Goal: Task Accomplishment & Management: Manage account settings

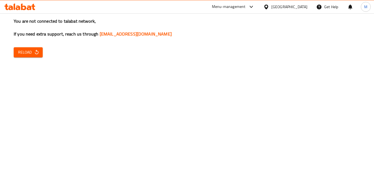
drag, startPoint x: 26, startPoint y: 45, endPoint x: 22, endPoint y: 50, distance: 5.8
click at [26, 46] on div "You are not connected to talabat network, If you need extra support, reach us t…" at bounding box center [187, 86] width 374 height 173
click at [22, 51] on span "Reload" at bounding box center [28, 52] width 20 height 7
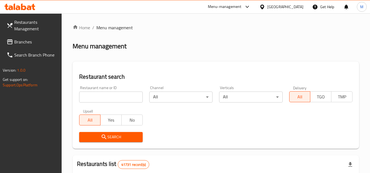
click at [130, 86] on div "Restaurant name or ID Restaurant name or ID" at bounding box center [110, 94] width 63 height 17
click at [127, 92] on input "search" at bounding box center [110, 97] width 63 height 11
paste input "694728"
type input "694728"
click button "Search" at bounding box center [110, 137] width 63 height 10
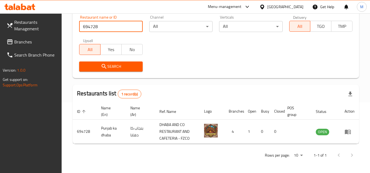
scroll to position [71, 0]
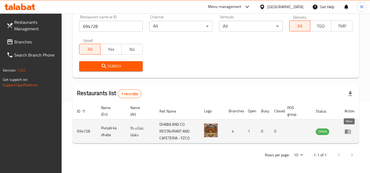
click at [347, 131] on icon "enhanced table" at bounding box center [348, 132] width 6 height 5
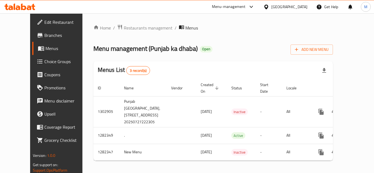
click at [44, 19] on span "Edit Restaurant" at bounding box center [66, 22] width 44 height 7
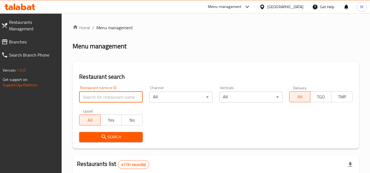
click at [125, 96] on input "search" at bounding box center [110, 97] width 63 height 11
paste input "703149"
type input "703149"
click button "Search" at bounding box center [110, 137] width 63 height 10
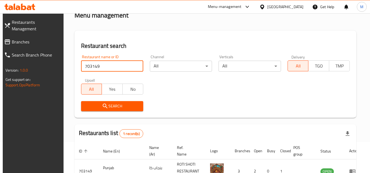
scroll to position [66, 0]
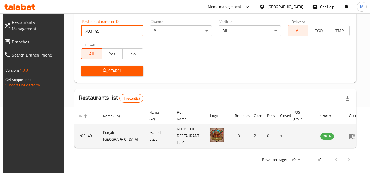
click at [350, 133] on icon "enhanced table" at bounding box center [352, 136] width 7 height 7
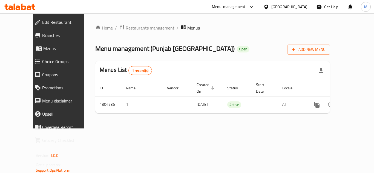
click at [42, 21] on span "Edit Restaurant" at bounding box center [66, 22] width 49 height 7
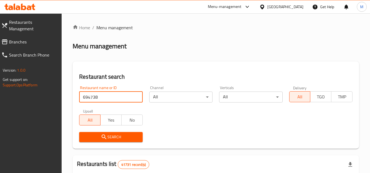
type input "694738"
click button "Search" at bounding box center [110, 137] width 63 height 10
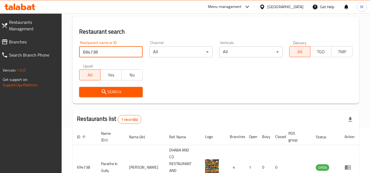
scroll to position [71, 0]
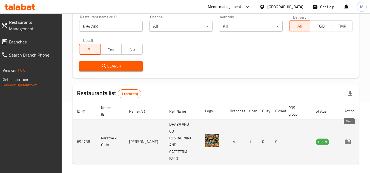
click at [348, 139] on icon "enhanced table" at bounding box center [348, 142] width 7 height 7
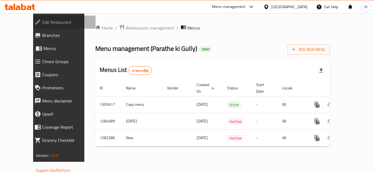
click at [42, 22] on span "Edit Restaurant" at bounding box center [66, 22] width 49 height 7
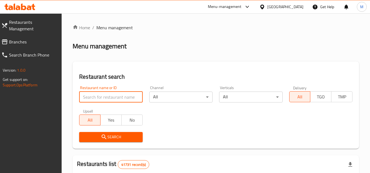
click at [119, 98] on input "search" at bounding box center [110, 97] width 63 height 11
paste input "703148"
type input "703148"
click button "Search" at bounding box center [110, 137] width 63 height 10
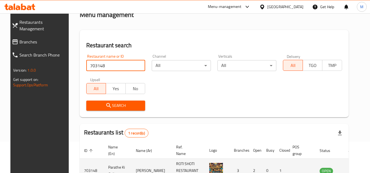
scroll to position [66, 0]
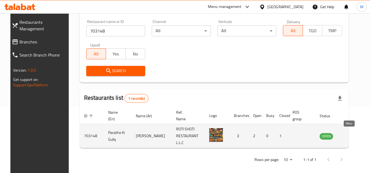
click at [349, 133] on icon "enhanced table" at bounding box center [351, 136] width 7 height 7
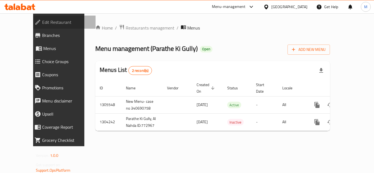
click at [49, 19] on span "Edit Restaurant" at bounding box center [66, 22] width 49 height 7
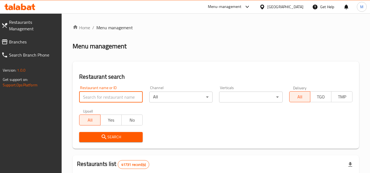
click at [130, 97] on input "search" at bounding box center [110, 97] width 63 height 11
paste input "694740"
type input "694740"
click button "Search" at bounding box center [110, 137] width 63 height 10
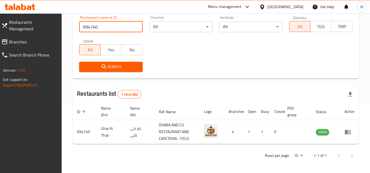
scroll to position [71, 0]
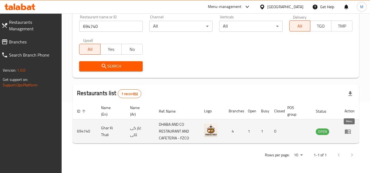
click at [348, 133] on icon "enhanced table" at bounding box center [348, 131] width 7 height 7
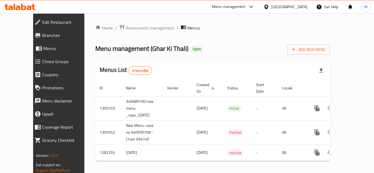
click at [43, 23] on span "Edit Restaurant" at bounding box center [66, 22] width 49 height 7
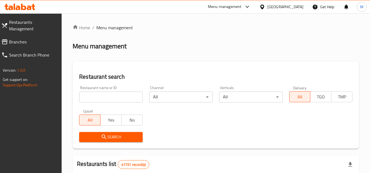
click at [131, 96] on input "search" at bounding box center [110, 97] width 63 height 11
paste input "702669"
type input "702669"
click button "Search" at bounding box center [110, 137] width 63 height 10
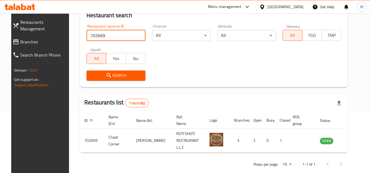
scroll to position [66, 0]
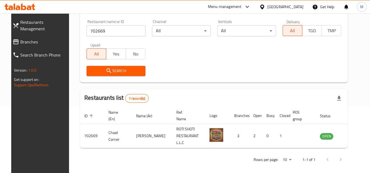
click at [30, 4] on icon at bounding box center [19, 7] width 31 height 7
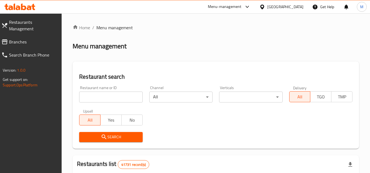
scroll to position [66, 0]
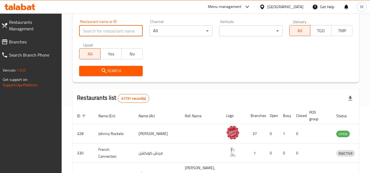
click at [126, 30] on input "search" at bounding box center [110, 30] width 63 height 11
paste input "694740"
type input "694740"
click button "Search" at bounding box center [110, 71] width 63 height 10
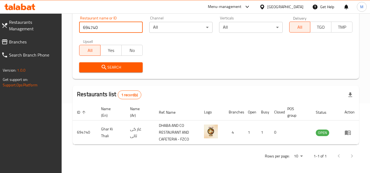
scroll to position [71, 0]
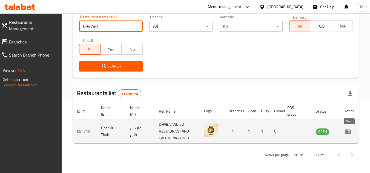
click at [347, 130] on icon "enhanced table" at bounding box center [348, 132] width 6 height 5
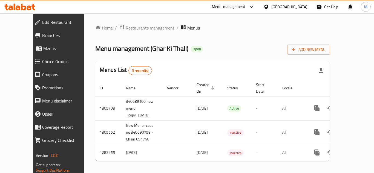
click at [44, 24] on span "Edit Restaurant" at bounding box center [66, 22] width 49 height 7
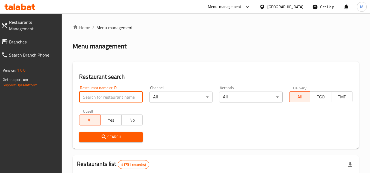
click at [124, 96] on input "search" at bounding box center [110, 97] width 63 height 11
paste input "702923"
type input "702923"
click button "Search" at bounding box center [110, 137] width 63 height 10
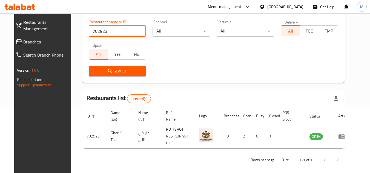
scroll to position [66, 0]
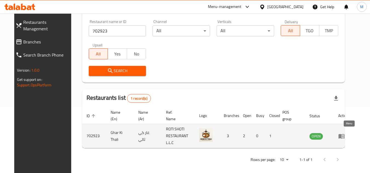
click at [345, 135] on icon "enhanced table" at bounding box center [341, 136] width 6 height 5
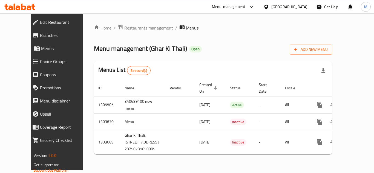
click at [45, 22] on span "Edit Restaurant" at bounding box center [64, 22] width 49 height 7
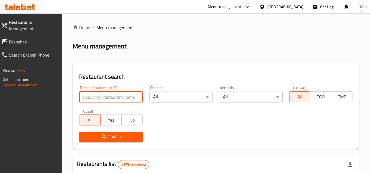
click at [129, 96] on input "search" at bounding box center [110, 97] width 63 height 11
paste input "694740"
type input "694740"
click button "Search" at bounding box center [110, 137] width 63 height 10
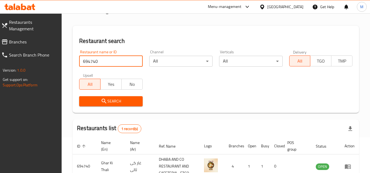
scroll to position [71, 0]
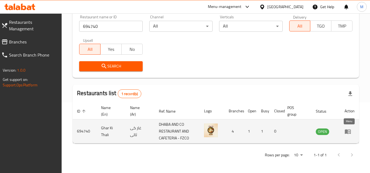
click at [350, 132] on icon "enhanced table" at bounding box center [349, 132] width 2 height 2
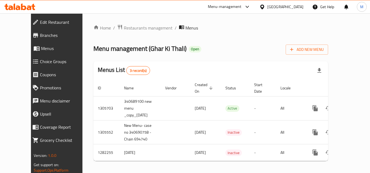
click at [25, 7] on icon at bounding box center [23, 7] width 5 height 7
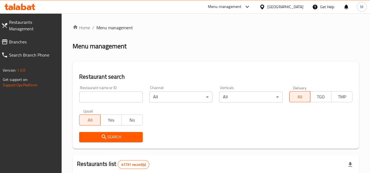
click at [137, 97] on input "search" at bounding box center [110, 97] width 63 height 11
paste input "702669"
type input "702669"
click button "Search" at bounding box center [110, 137] width 63 height 10
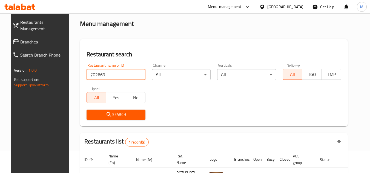
scroll to position [66, 0]
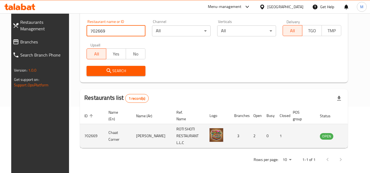
click at [349, 134] on icon "enhanced table" at bounding box center [352, 136] width 7 height 7
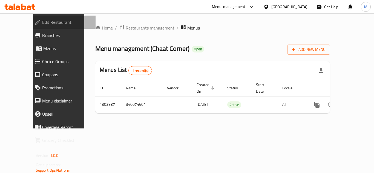
click at [51, 19] on span "Edit Restaurant" at bounding box center [66, 22] width 49 height 7
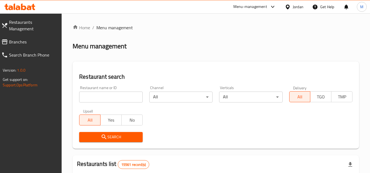
click at [136, 98] on input "search" at bounding box center [110, 97] width 63 height 11
paste input "706098"
type input "706098"
click button "Search" at bounding box center [110, 137] width 63 height 10
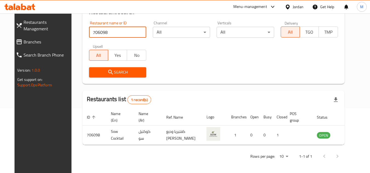
scroll to position [66, 0]
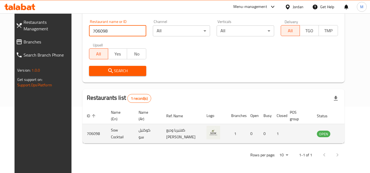
click at [346, 132] on icon "enhanced table" at bounding box center [349, 134] width 6 height 5
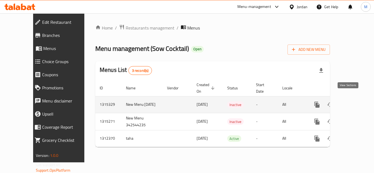
click at [357, 98] on link "enhanced table" at bounding box center [356, 104] width 13 height 13
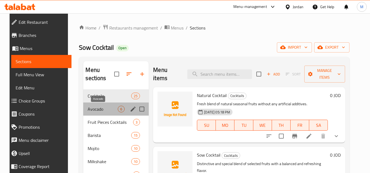
click at [89, 108] on span "Avocado" at bounding box center [103, 109] width 30 height 7
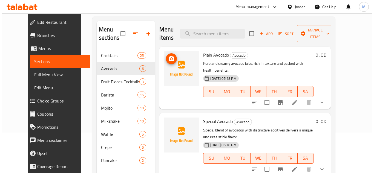
scroll to position [22, 0]
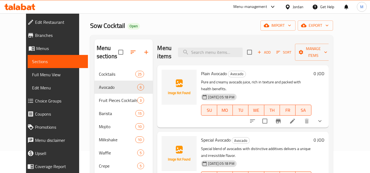
drag, startPoint x: 265, startPoint y: 28, endPoint x: 284, endPoint y: 27, distance: 19.2
click at [265, 28] on div "Sow Cocktail Open import export" at bounding box center [211, 26] width 243 height 10
click at [292, 23] on icon "button" at bounding box center [289, 25] width 5 height 5
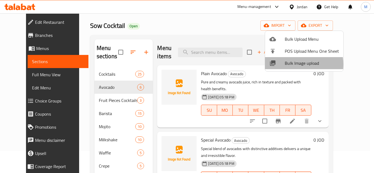
click at [292, 64] on span "Bulk Image upload" at bounding box center [312, 63] width 54 height 7
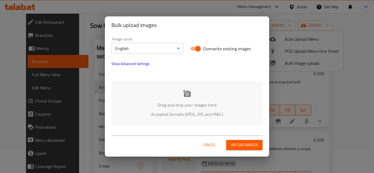
click at [193, 93] on div "Drag and drop your images here Accepted formats (JPEG, JPG and PNG )" at bounding box center [186, 103] width 151 height 45
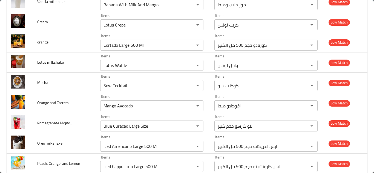
scroll to position [874, 0]
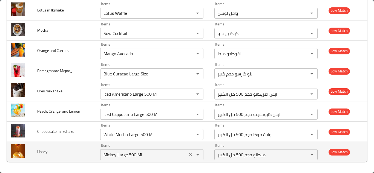
click at [120, 155] on input "Mickey Large 500 Ml" at bounding box center [144, 155] width 84 height 8
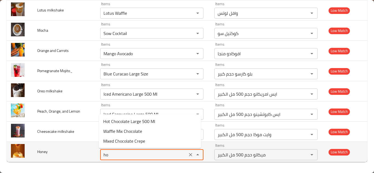
type input "h"
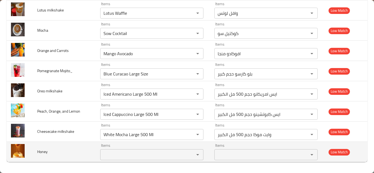
click at [41, 154] on span "Honey" at bounding box center [42, 151] width 10 height 7
copy span "Honey"
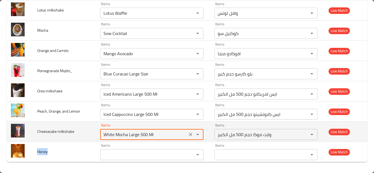
click at [135, 136] on milkshake "White Mocha Large 500 Ml" at bounding box center [144, 135] width 84 height 8
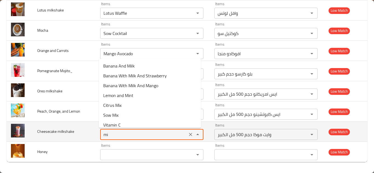
type milkshake "m"
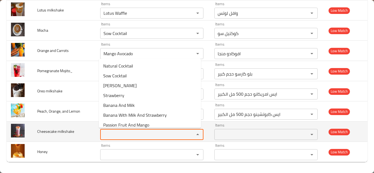
type milkshake "z"
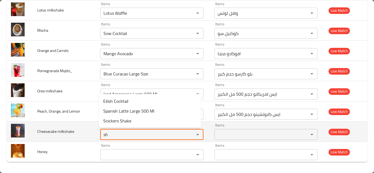
type milkshake "s"
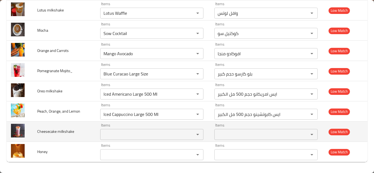
click at [48, 132] on span "Cheesecake milkshake" at bounding box center [55, 131] width 37 height 7
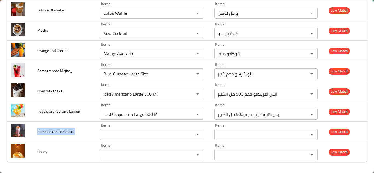
copy span "Cheesecake milkshake"
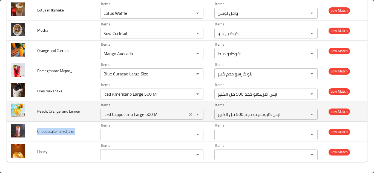
click at [189, 114] on icon "Clear" at bounding box center [190, 114] width 3 height 3
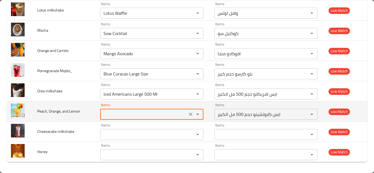
type Lemon "Iced Cappuccino Large 500 Ml"
click at [59, 111] on span "Peach, Orange, and Lemon" at bounding box center [58, 111] width 43 height 7
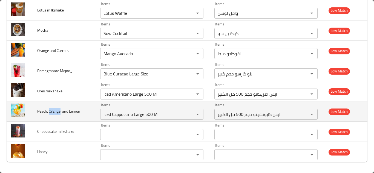
click at [59, 111] on span "Peach, Orange, and Lemon" at bounding box center [58, 111] width 43 height 7
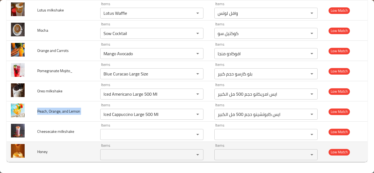
copy span "Peach, Orange, and Lemon"
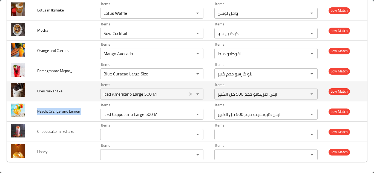
click at [188, 94] on icon "Clear" at bounding box center [190, 93] width 5 height 5
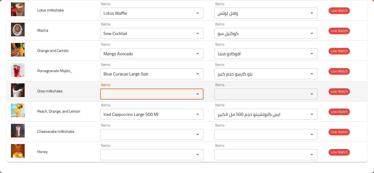
click at [49, 91] on span "Oreo milkshake" at bounding box center [49, 91] width 25 height 7
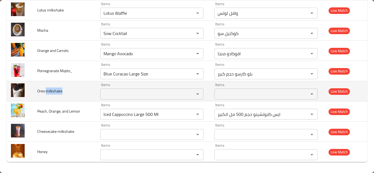
click at [49, 91] on span "Oreo milkshake" at bounding box center [49, 91] width 25 height 7
copy span "Oreo milkshake"
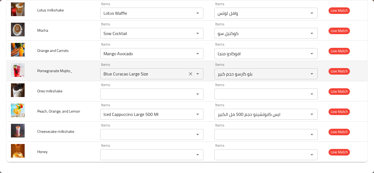
click at [139, 71] on Mojito_ "Blue Curacao Large Size" at bounding box center [144, 74] width 84 height 8
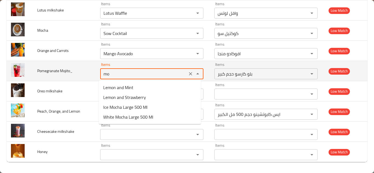
type Mojito_ "m"
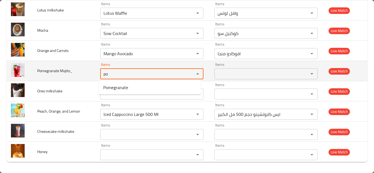
type Mojito_ "p"
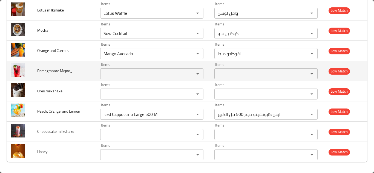
click at [48, 68] on span "Pomegranate Mojito_" at bounding box center [54, 70] width 35 height 7
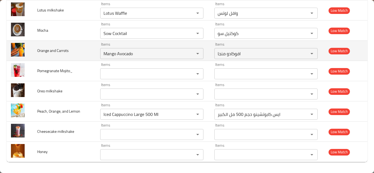
click at [85, 54] on td "Orange and Carrots" at bounding box center [64, 51] width 63 height 20
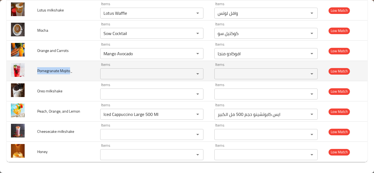
drag, startPoint x: 70, startPoint y: 72, endPoint x: 33, endPoint y: 68, distance: 37.4
click at [33, 68] on td "Pomegranate Mojito_" at bounding box center [64, 71] width 63 height 20
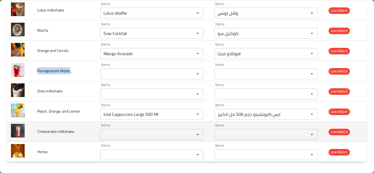
copy span "Pomegranate Mojito"
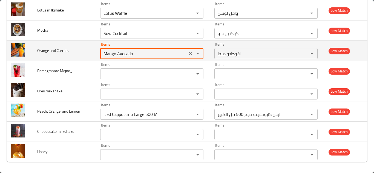
click at [122, 54] on Carrots "Mango Avocado" at bounding box center [144, 54] width 84 height 8
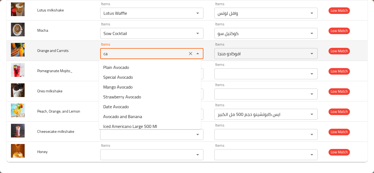
type Carrots "c"
click at [44, 49] on span "Orange and Carrots" at bounding box center [52, 50] width 31 height 7
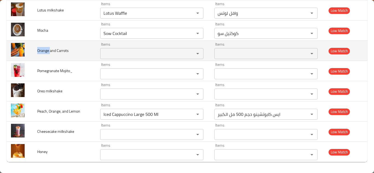
click at [44, 49] on span "Orange and Carrots" at bounding box center [52, 50] width 31 height 7
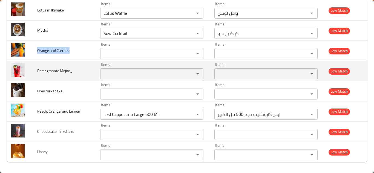
copy span "Orange and Carrots"
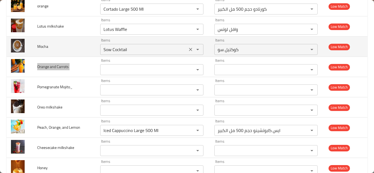
scroll to position [846, 0]
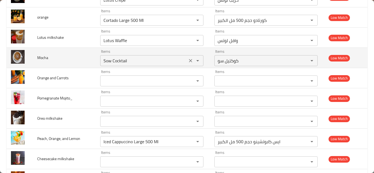
click at [113, 60] on input "Sow Cocktail" at bounding box center [144, 61] width 84 height 8
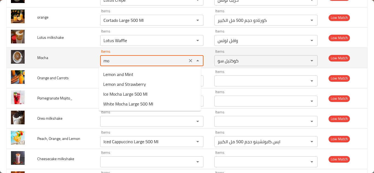
type input "m"
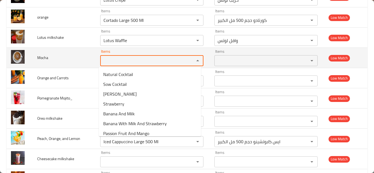
click at [41, 58] on span "Mocha" at bounding box center [42, 57] width 11 height 7
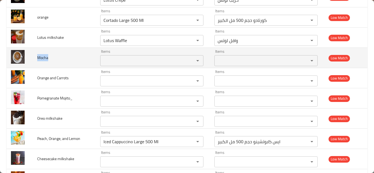
click at [41, 58] on span "Mocha" at bounding box center [42, 57] width 11 height 7
copy span "Mocha"
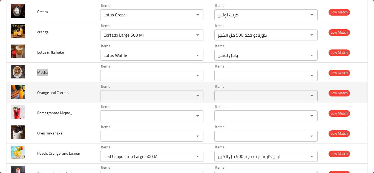
scroll to position [819, 0]
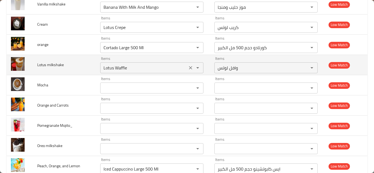
click at [131, 66] on milkshake "Lotus Waffle" at bounding box center [144, 68] width 84 height 8
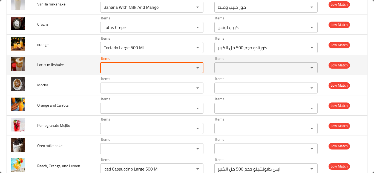
click at [51, 65] on span "Lotus milkshake" at bounding box center [50, 64] width 27 height 7
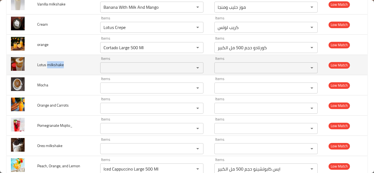
click at [51, 65] on span "Lotus milkshake" at bounding box center [50, 64] width 27 height 7
click at [44, 64] on span "Lotus milkshake" at bounding box center [50, 64] width 27 height 7
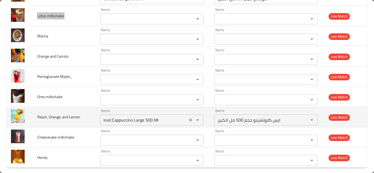
scroll to position [874, 0]
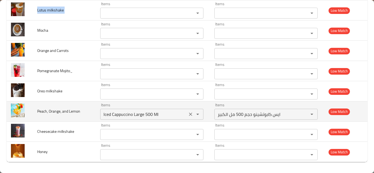
click at [188, 114] on icon "Clear" at bounding box center [190, 114] width 5 height 5
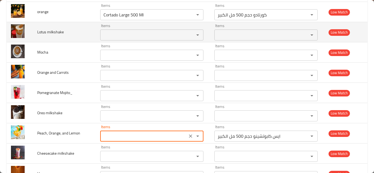
scroll to position [819, 0]
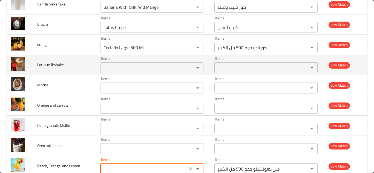
type Lemon "Iced Cappuccino Large 500 Ml"
click at [121, 66] on milkshake "Items" at bounding box center [144, 68] width 84 height 8
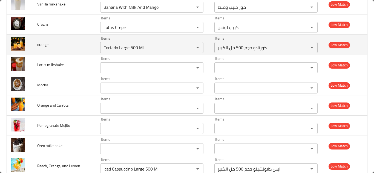
click at [87, 44] on td "orange" at bounding box center [64, 45] width 63 height 20
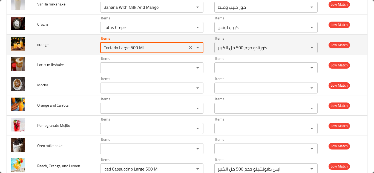
click at [149, 45] on input "Cortado Large 500 Ml" at bounding box center [144, 48] width 84 height 8
type input "o"
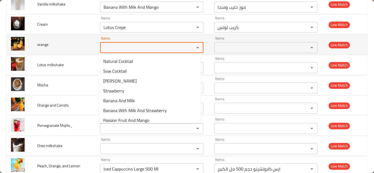
click at [42, 45] on span "orange" at bounding box center [42, 44] width 11 height 7
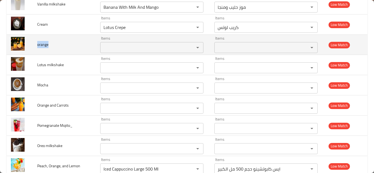
click at [42, 45] on span "orange" at bounding box center [42, 44] width 11 height 7
copy span "orange"
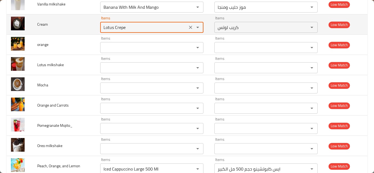
click at [126, 27] on input "Lotus Crepe" at bounding box center [144, 28] width 84 height 8
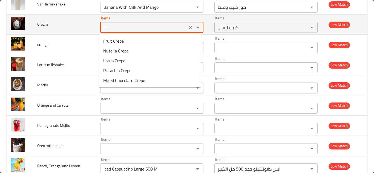
type input "c"
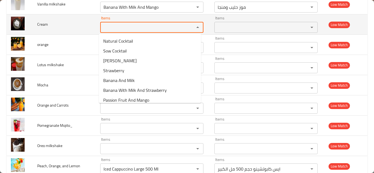
click at [42, 26] on span "Cream" at bounding box center [42, 24] width 11 height 7
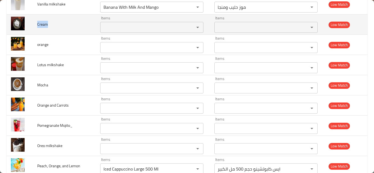
click at [42, 25] on span "Cream" at bounding box center [42, 24] width 11 height 7
copy span "Cream"
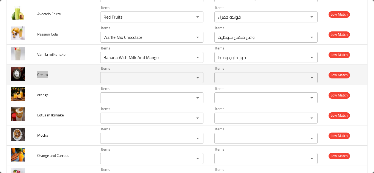
scroll to position [764, 0]
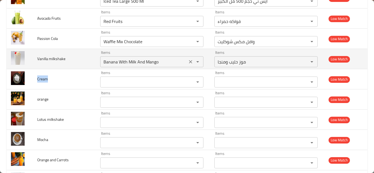
drag, startPoint x: 188, startPoint y: 64, endPoint x: 144, endPoint y: 63, distance: 43.8
click at [188, 63] on icon "Clear" at bounding box center [190, 61] width 5 height 5
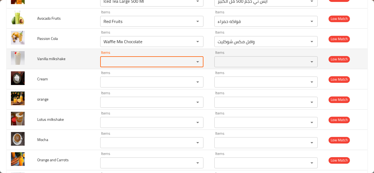
click at [43, 60] on span "Vanilla milkshake" at bounding box center [51, 58] width 28 height 7
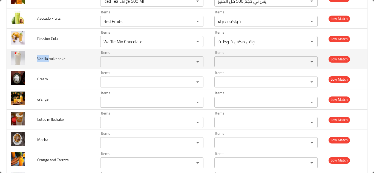
click at [43, 60] on span "Vanilla milkshake" at bounding box center [51, 58] width 28 height 7
copy span "Vanilla milkshake"
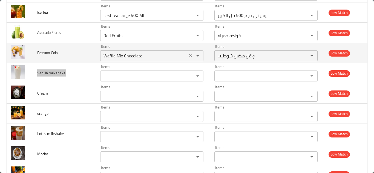
scroll to position [737, 0]
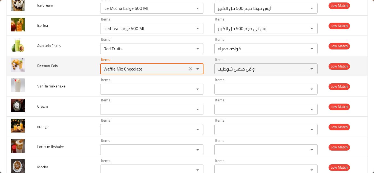
click at [136, 66] on Cola "Waffle Mix Chocolate" at bounding box center [144, 69] width 84 height 8
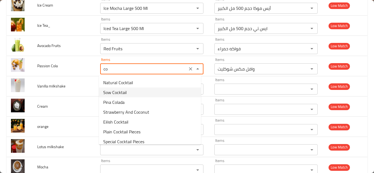
type Cola "c"
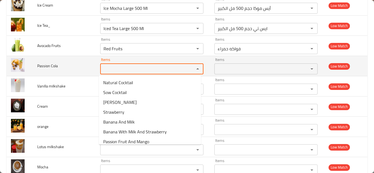
click at [54, 66] on span "Passion Cola" at bounding box center [47, 65] width 21 height 7
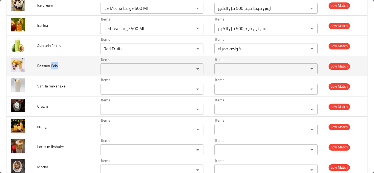
click at [54, 66] on span "Passion Cola" at bounding box center [47, 65] width 21 height 7
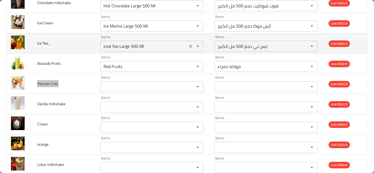
scroll to position [710, 0]
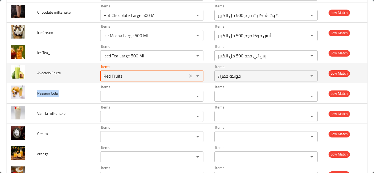
click at [117, 73] on Fruits "Red Fruits" at bounding box center [144, 76] width 84 height 8
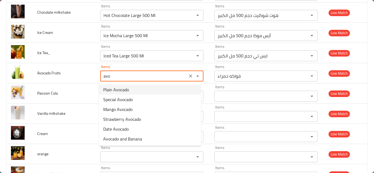
click at [133, 90] on Fruits-option-0 "Plain Avocado" at bounding box center [150, 90] width 102 height 10
type Fruits "Plain Avocado"
type Fruits-ar "افوكادو سادة"
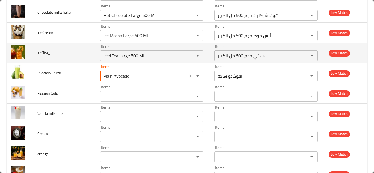
type Fruits "Plain Avocado"
click at [76, 53] on td "Ice Tea_" at bounding box center [64, 53] width 63 height 20
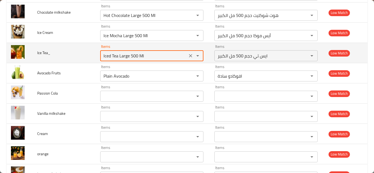
click at [151, 53] on Tea_ "Iced Tea Large 500 Ml" at bounding box center [144, 56] width 84 height 8
click at [153, 53] on Tea_ "Iced Tea Large 500 Ml" at bounding box center [144, 56] width 84 height 8
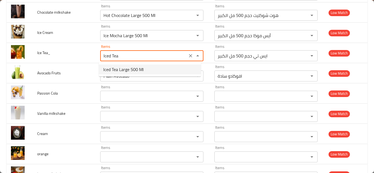
click at [138, 67] on span "Iced Tea Large 500 Ml" at bounding box center [123, 69] width 41 height 7
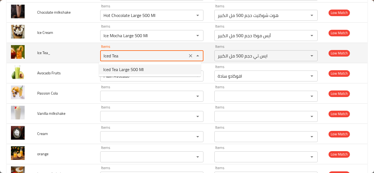
type Tea_ "Iced Tea Large 500 Ml"
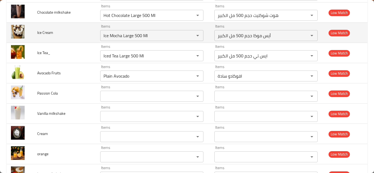
click at [81, 30] on td "Ice Cream" at bounding box center [64, 33] width 63 height 20
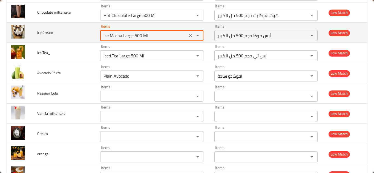
click at [125, 32] on Cream "Ice Mocha Large 500 Ml" at bounding box center [144, 36] width 84 height 8
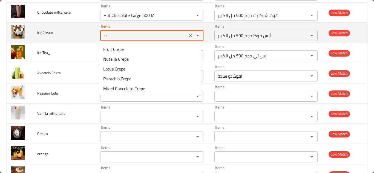
type Cream "c"
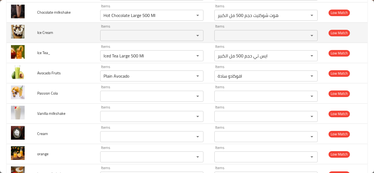
click at [49, 32] on span "Ice Cream" at bounding box center [45, 32] width 16 height 7
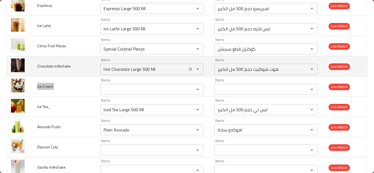
scroll to position [655, 0]
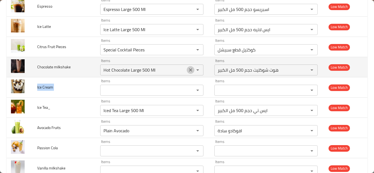
drag, startPoint x: 189, startPoint y: 68, endPoint x: 136, endPoint y: 68, distance: 53.1
click at [188, 68] on icon "Clear" at bounding box center [190, 69] width 5 height 5
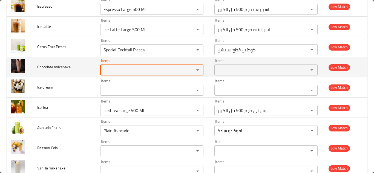
click at [49, 64] on span "Chocolate milkshake" at bounding box center [53, 67] width 33 height 7
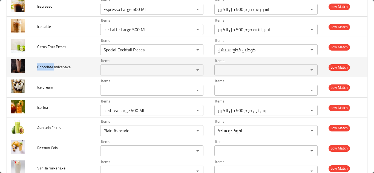
click at [49, 64] on span "Chocolate milkshake" at bounding box center [53, 67] width 33 height 7
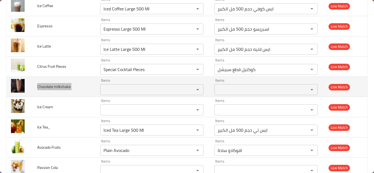
scroll to position [627, 0]
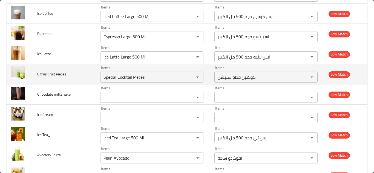
click at [90, 72] on td "Citrus Fruit Pieces" at bounding box center [64, 74] width 63 height 20
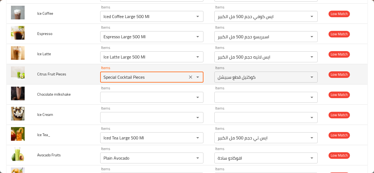
click at [132, 78] on Pieces "Special Cocktail Pieces" at bounding box center [144, 77] width 84 height 8
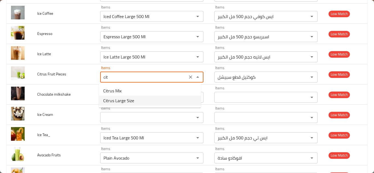
click at [119, 101] on span "Citrus Large Size" at bounding box center [118, 100] width 31 height 7
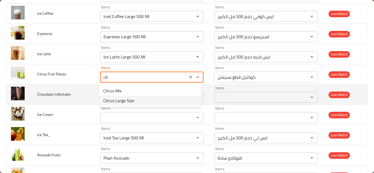
type Pieces "Citrus Large Size"
type Pieces-ar "حمضيات حجم كبير"
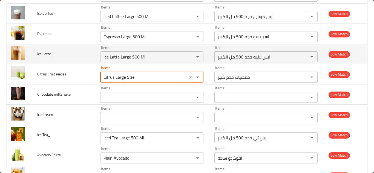
type Pieces "Citrus Large Size"
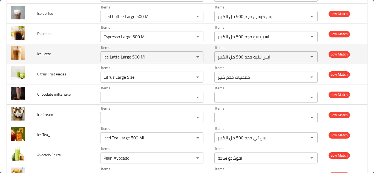
click at [90, 58] on td "Ice Latte" at bounding box center [64, 54] width 63 height 20
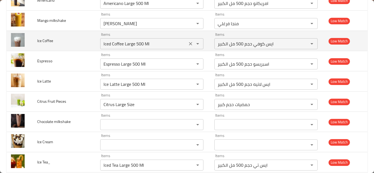
scroll to position [573, 0]
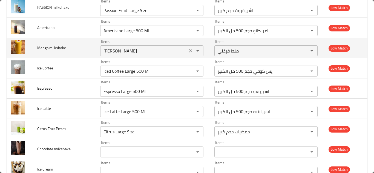
click at [190, 51] on icon "Clear" at bounding box center [190, 50] width 5 height 5
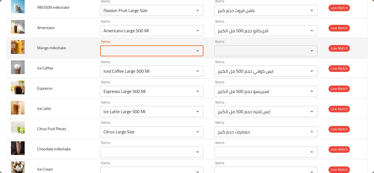
click at [53, 48] on span "Mango milkshake" at bounding box center [51, 47] width 29 height 7
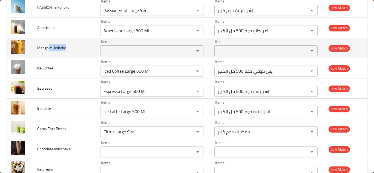
click at [53, 48] on span "Mango milkshake" at bounding box center [51, 47] width 29 height 7
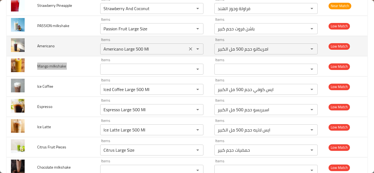
scroll to position [545, 0]
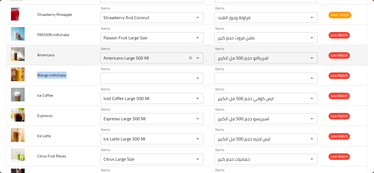
click at [151, 59] on input "Americano Large 500 Ml" at bounding box center [144, 58] width 84 height 8
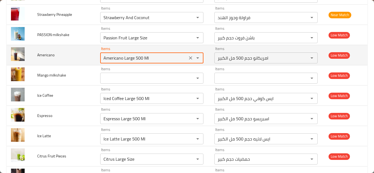
click at [161, 57] on input "Americano Large 500 Ml" at bounding box center [144, 58] width 84 height 8
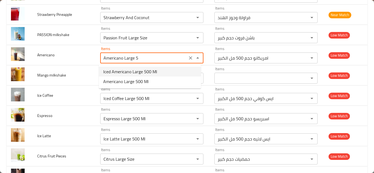
click at [132, 69] on span "Iced Americano Large 500 Ml" at bounding box center [130, 71] width 54 height 7
type input "Iced Americano Large 500 Ml"
type input "ايس امريكانو حجم 500 مل الكبير"
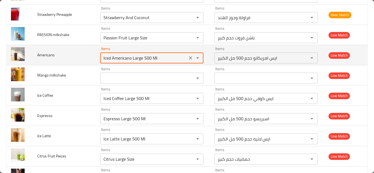
type input "Iced Americano Large 500 Ml"
click at [76, 52] on td "Americano" at bounding box center [64, 55] width 63 height 20
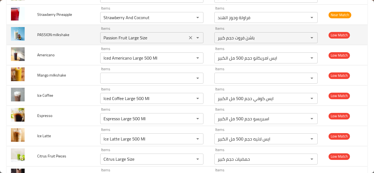
click at [189, 38] on icon "Clear" at bounding box center [190, 37] width 3 height 3
click at [54, 35] on span "PASSION milkshake" at bounding box center [53, 34] width 32 height 7
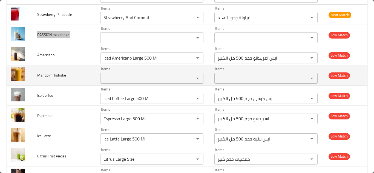
scroll to position [518, 0]
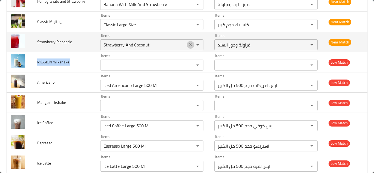
click at [189, 44] on icon "Clear" at bounding box center [190, 44] width 3 height 3
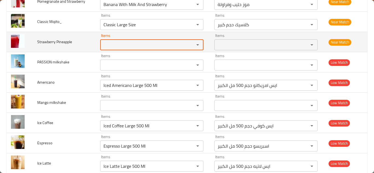
click at [59, 41] on span "Strawberry Pineapple" at bounding box center [54, 41] width 35 height 7
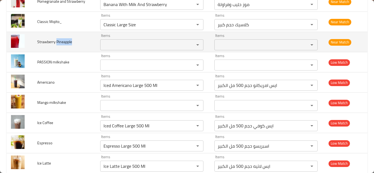
click at [59, 41] on span "Strawberry Pineapple" at bounding box center [54, 41] width 35 height 7
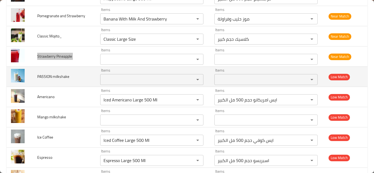
scroll to position [490, 0]
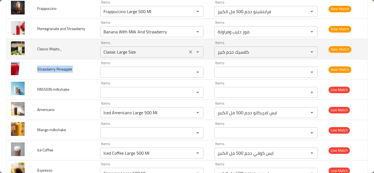
drag, startPoint x: 186, startPoint y: 51, endPoint x: 178, endPoint y: 51, distance: 8.5
click at [188, 51] on icon "Clear" at bounding box center [190, 51] width 5 height 5
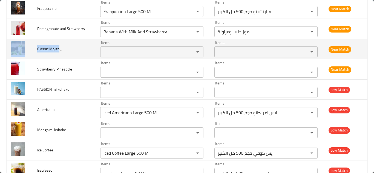
drag, startPoint x: 59, startPoint y: 48, endPoint x: 30, endPoint y: 48, distance: 28.8
click at [30, 48] on tr "Classic Mojito_ Items Items Items Items Near Match" at bounding box center [187, 49] width 361 height 20
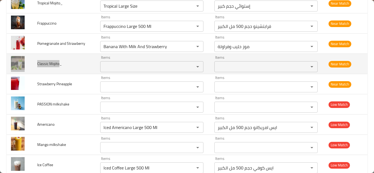
scroll to position [463, 0]
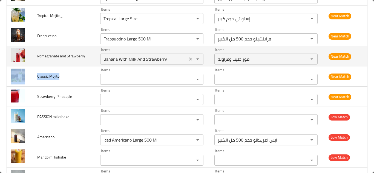
drag, startPoint x: 189, startPoint y: 59, endPoint x: 121, endPoint y: 56, distance: 67.4
click at [189, 59] on icon "Clear" at bounding box center [190, 59] width 3 height 3
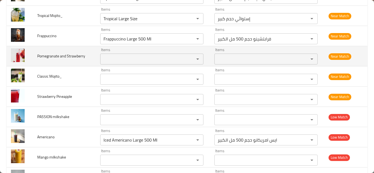
click at [53, 55] on span "Pomegranate and Strawberry" at bounding box center [61, 56] width 48 height 7
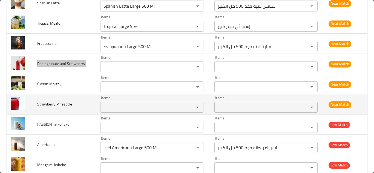
scroll to position [436, 0]
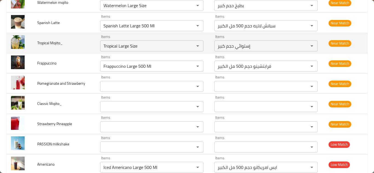
click at [75, 44] on td "Tropical Mojito_" at bounding box center [64, 43] width 63 height 20
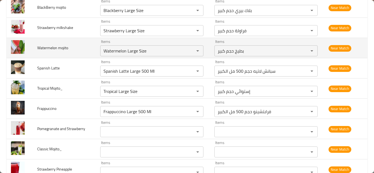
scroll to position [381, 0]
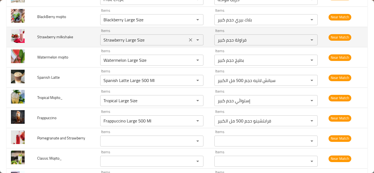
click at [189, 39] on icon "Clear" at bounding box center [190, 39] width 3 height 3
click at [46, 36] on span "Strawberry milkshake" at bounding box center [55, 36] width 36 height 7
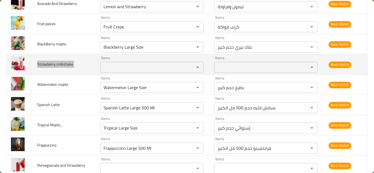
scroll to position [326, 0]
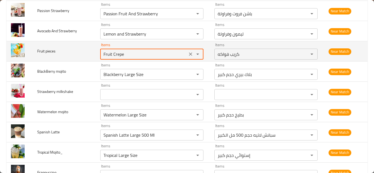
click at [131, 53] on pieces "Fruit Crepe" at bounding box center [144, 54] width 84 height 8
click at [135, 53] on pieces "Fruit Crepe" at bounding box center [144, 54] width 84 height 8
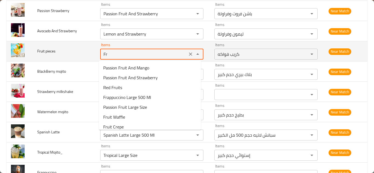
type pieces "F"
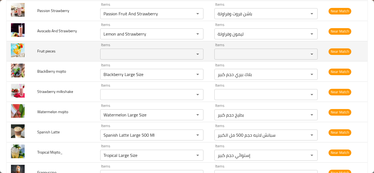
click at [41, 50] on span "Fruit pieces" at bounding box center [46, 51] width 18 height 7
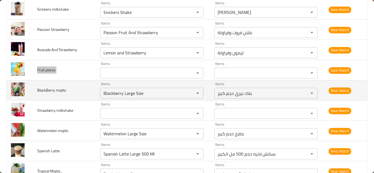
scroll to position [299, 0]
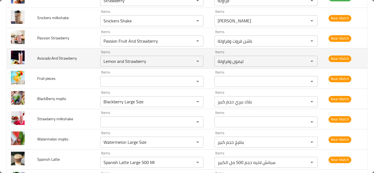
drag, startPoint x: 86, startPoint y: 61, endPoint x: 90, endPoint y: 61, distance: 3.8
click at [86, 61] on td "Avocado And Strawberry" at bounding box center [64, 58] width 63 height 20
click at [119, 64] on Strawberry "Lemon and Strawberry" at bounding box center [144, 62] width 84 height 8
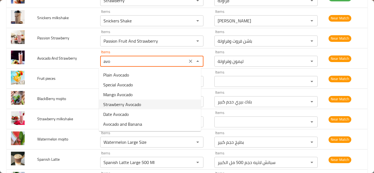
click at [139, 106] on span "Strawberry Avocado" at bounding box center [122, 104] width 38 height 7
type Strawberry "Strawberry Avocado"
type Strawberry-ar "افوكادو فراولة"
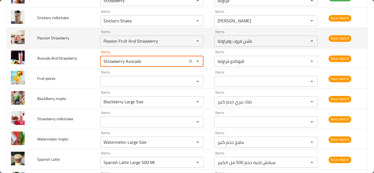
type Strawberry "Strawberry Avocado"
click at [85, 38] on td "Passion Strawberry" at bounding box center [64, 38] width 63 height 20
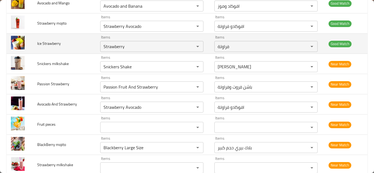
scroll to position [244, 0]
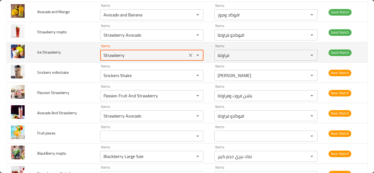
click at [125, 54] on Strawberry "Strawberry" at bounding box center [144, 55] width 84 height 8
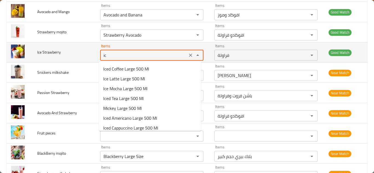
type Strawberry "i"
click at [50, 52] on span "Ice Strawberry" at bounding box center [49, 52] width 24 height 7
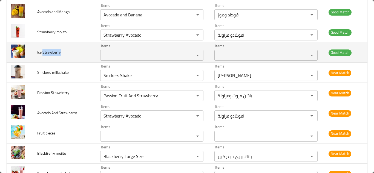
click at [50, 52] on span "Ice Strawberry" at bounding box center [49, 52] width 24 height 7
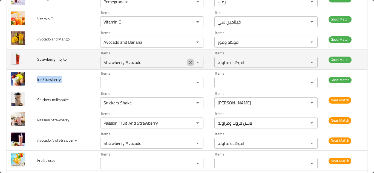
drag, startPoint x: 186, startPoint y: 62, endPoint x: 147, endPoint y: 62, distance: 39.7
click at [188, 62] on icon "Clear" at bounding box center [190, 62] width 5 height 5
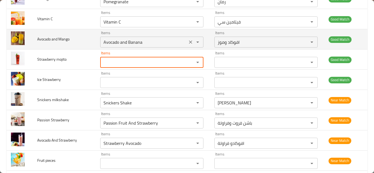
click at [150, 40] on Mango "Avocado and Banana" at bounding box center [144, 42] width 84 height 8
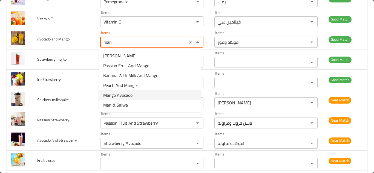
click at [140, 93] on Mango-option-4 "Mango Avocado" at bounding box center [150, 95] width 102 height 10
type Mango "Mango Avocado"
type Mango-ar "افوكادو منجا"
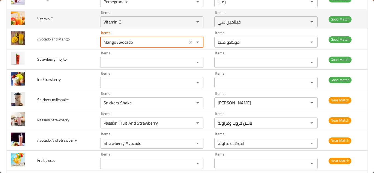
type Mango "Mango Avocado"
click at [77, 16] on td "Vitamin C" at bounding box center [64, 19] width 63 height 20
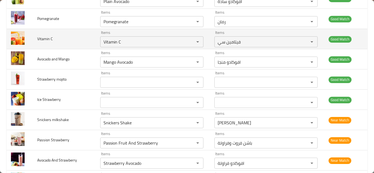
scroll to position [189, 0]
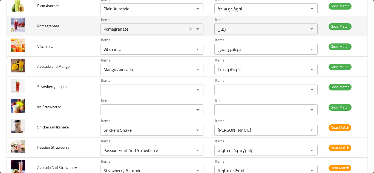
click at [136, 26] on input "Pomegranate" at bounding box center [144, 29] width 84 height 8
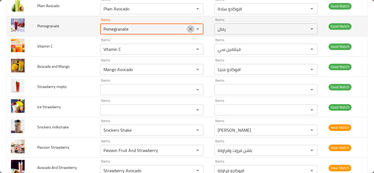
click at [188, 29] on icon "Clear" at bounding box center [190, 28] width 5 height 5
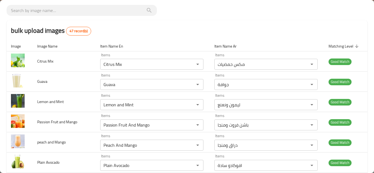
scroll to position [0, 0]
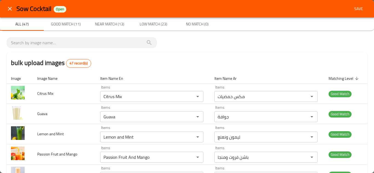
click at [356, 10] on span "Save" at bounding box center [358, 8] width 13 height 7
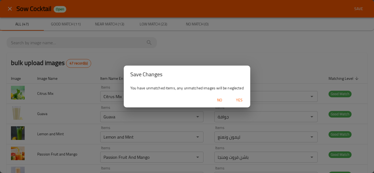
click at [242, 97] on span "Yes" at bounding box center [239, 100] width 13 height 7
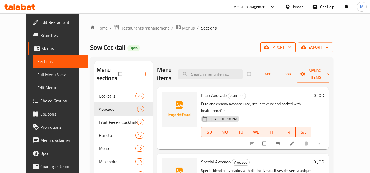
click at [295, 48] on button "import" at bounding box center [277, 47] width 35 height 10
click at [291, 44] on span "import" at bounding box center [278, 47] width 26 height 7
click at [291, 47] on span "import" at bounding box center [278, 47] width 26 height 7
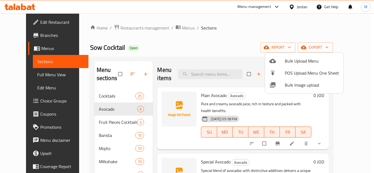
click at [289, 84] on span "Bulk Image upload" at bounding box center [312, 85] width 54 height 7
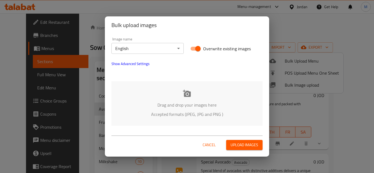
click at [147, 93] on div "Drag and drop your images here Accepted formats (JPEG, JPG and PNG )" at bounding box center [186, 103] width 151 height 45
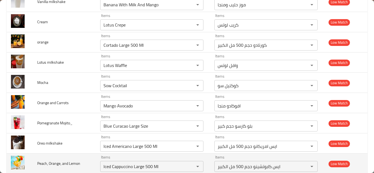
scroll to position [874, 0]
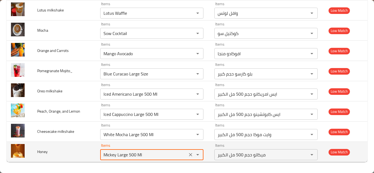
click at [134, 153] on input "Mickey Large 500 Ml" at bounding box center [144, 155] width 84 height 8
click at [189, 156] on icon "Clear" at bounding box center [190, 154] width 3 height 3
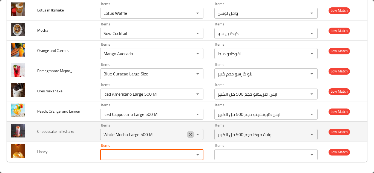
click at [189, 133] on icon "Clear" at bounding box center [190, 134] width 5 height 5
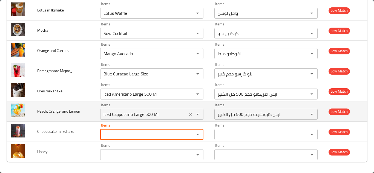
click at [188, 112] on icon "Clear" at bounding box center [190, 114] width 5 height 5
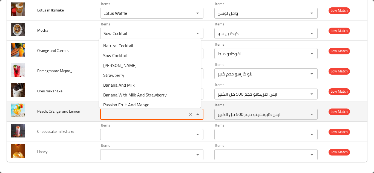
click at [164, 113] on Lemon "Items" at bounding box center [144, 115] width 84 height 8
type Lemon "l"
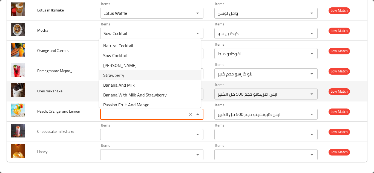
type Lemon "Iced Cappuccino Large 500 Ml"
click at [83, 87] on td "Oreo milkshake" at bounding box center [64, 91] width 63 height 20
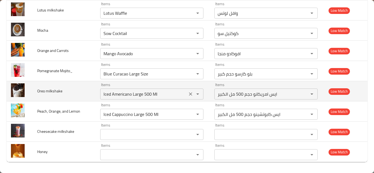
click at [189, 94] on icon "Clear" at bounding box center [190, 94] width 3 height 3
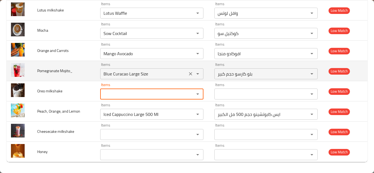
click at [189, 74] on icon "Clear" at bounding box center [190, 73] width 3 height 3
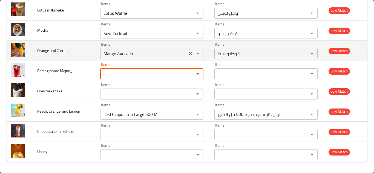
click at [188, 54] on icon "Clear" at bounding box center [190, 53] width 5 height 5
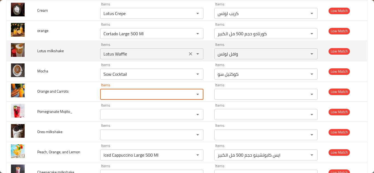
scroll to position [819, 0]
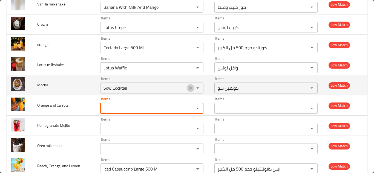
click at [189, 89] on icon "Clear" at bounding box center [190, 88] width 3 height 3
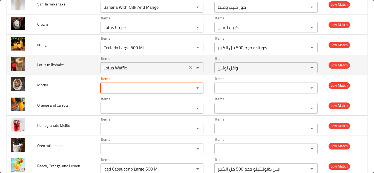
click at [188, 66] on icon "Clear" at bounding box center [190, 67] width 5 height 5
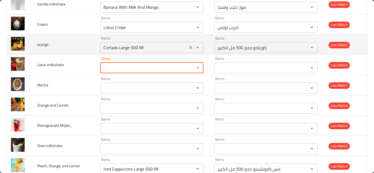
click at [189, 48] on icon "Clear" at bounding box center [190, 47] width 3 height 3
click at [188, 48] on div "enhanced table" at bounding box center [194, 48] width 14 height 8
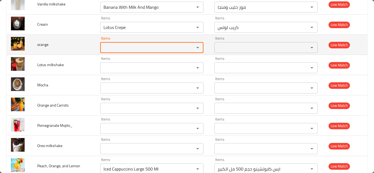
scroll to position [792, 0]
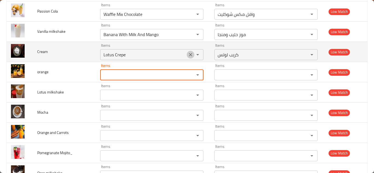
click at [188, 54] on icon "Clear" at bounding box center [190, 54] width 5 height 5
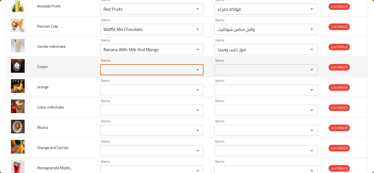
scroll to position [764, 0]
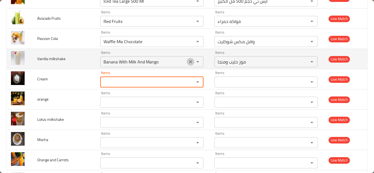
click at [189, 62] on icon "Clear" at bounding box center [190, 61] width 3 height 3
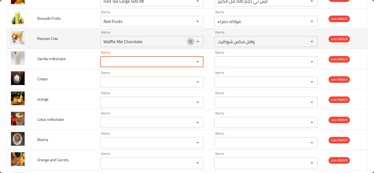
click at [188, 41] on icon "Clear" at bounding box center [190, 41] width 5 height 5
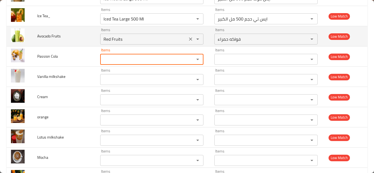
scroll to position [737, 0]
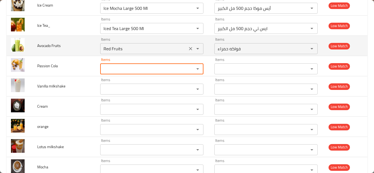
click at [148, 46] on Fruits "Red Fruits" at bounding box center [144, 49] width 84 height 8
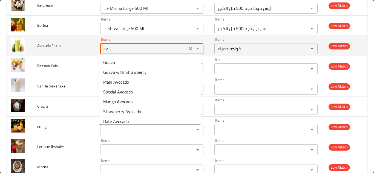
type Fruits "a"
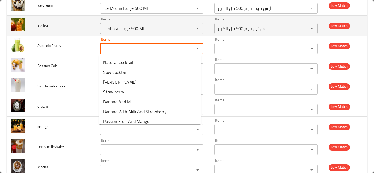
click at [79, 20] on td "Ice Tea_" at bounding box center [64, 26] width 63 height 20
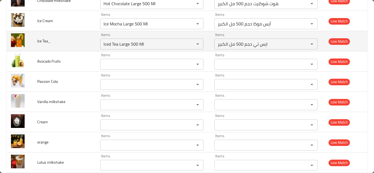
scroll to position [710, 0]
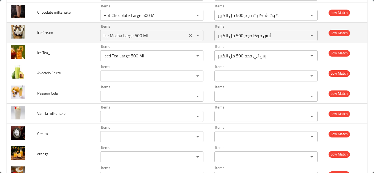
click at [188, 35] on icon "Clear" at bounding box center [190, 35] width 5 height 5
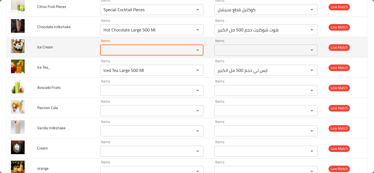
scroll to position [682, 0]
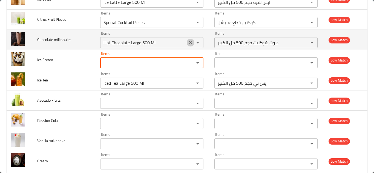
click at [189, 44] on icon "Clear" at bounding box center [190, 42] width 5 height 5
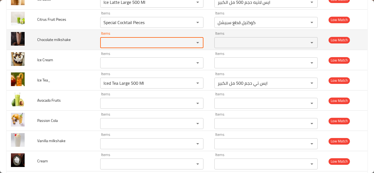
scroll to position [655, 0]
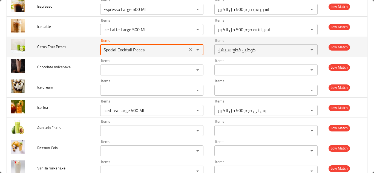
click at [143, 50] on Pieces "Special Cocktail Pieces" at bounding box center [144, 50] width 84 height 8
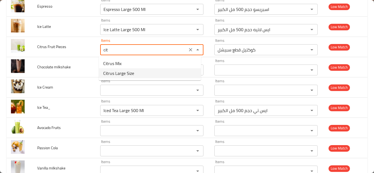
click at [137, 74] on Pieces-option-1 "Citrus Large Size" at bounding box center [150, 73] width 102 height 10
type Pieces "Citrus Large Size"
type Pieces-ar "حمضيات حجم كبير"
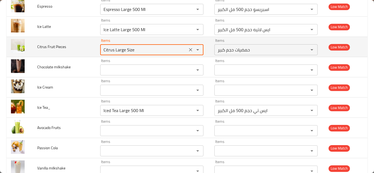
type Pieces "Citrus Large Size"
click at [82, 44] on td "Citrus Fruit Pieces" at bounding box center [64, 47] width 63 height 20
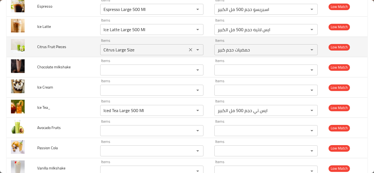
scroll to position [627, 0]
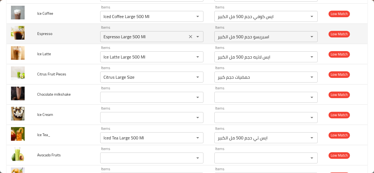
click at [149, 35] on input "Espresso Large 500 Ml" at bounding box center [144, 37] width 84 height 8
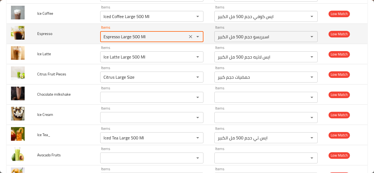
click at [149, 35] on input "Espresso Large 500 Ml" at bounding box center [144, 37] width 84 height 8
click at [154, 34] on input "Espresso Large 500 Ml" at bounding box center [144, 37] width 84 height 8
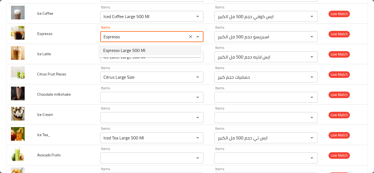
click at [136, 49] on span "Espresso Large 500 Ml" at bounding box center [124, 50] width 42 height 7
type input "Espresso Large 500 Ml"
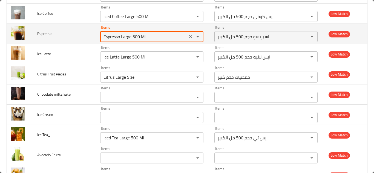
click at [82, 28] on td "Espresso" at bounding box center [64, 34] width 63 height 20
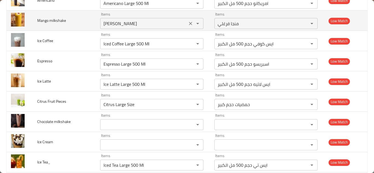
scroll to position [573, 0]
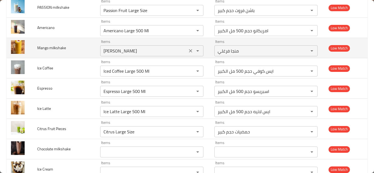
click at [189, 50] on icon "Clear" at bounding box center [190, 50] width 3 height 3
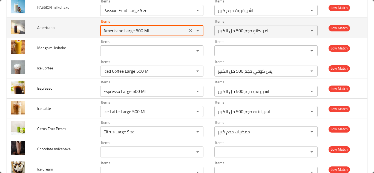
click at [156, 30] on input "Americano Large 500 Ml" at bounding box center [144, 31] width 84 height 8
click at [158, 28] on input "Americano Large 500 Ml" at bounding box center [144, 31] width 84 height 8
click at [159, 28] on input "Americano Large 500 Ml" at bounding box center [144, 31] width 84 height 8
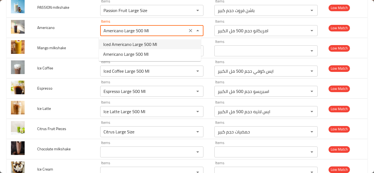
click at [131, 44] on span "Iced Americano Large 500 Ml" at bounding box center [130, 44] width 54 height 7
type input "Iced Americano Large 500 Ml"
type input "ايس امريكانو حجم 500 مل الكبير"
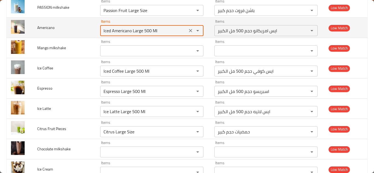
type input "Iced Americano Large 500 Ml"
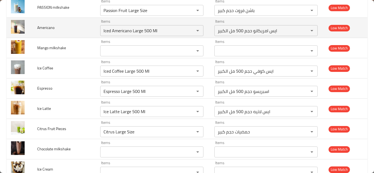
click at [77, 19] on td "Americano" at bounding box center [64, 28] width 63 height 20
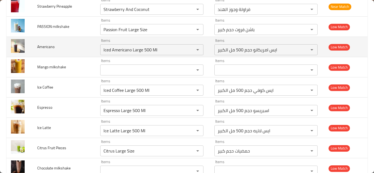
scroll to position [545, 0]
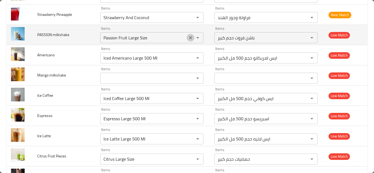
click at [189, 38] on icon "Clear" at bounding box center [190, 37] width 3 height 3
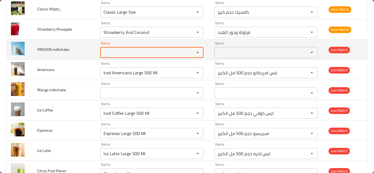
scroll to position [518, 0]
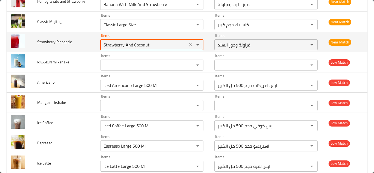
click at [155, 43] on Pineapple "Strawberry And Coconut" at bounding box center [144, 45] width 84 height 8
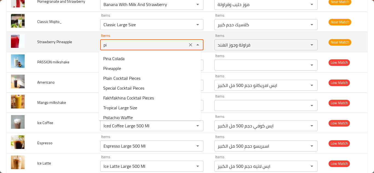
type Pineapple "p"
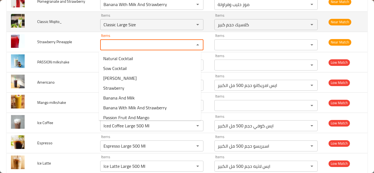
click at [78, 23] on td "Classic Mojito_" at bounding box center [64, 22] width 63 height 20
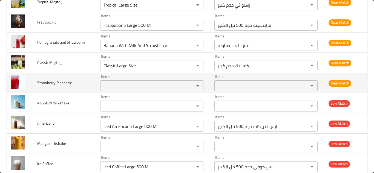
scroll to position [463, 0]
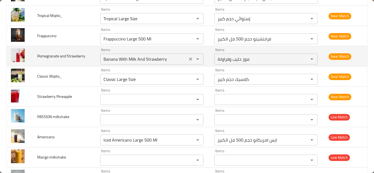
click at [153, 58] on Strawberry "Banana With Milk And Strawberry" at bounding box center [144, 59] width 84 height 8
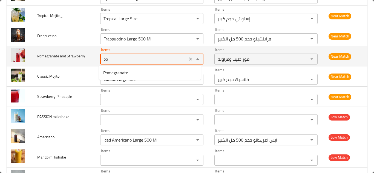
type Strawberry "p"
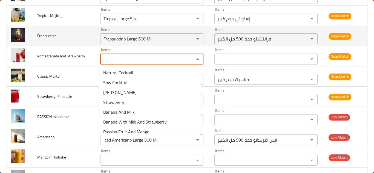
click at [81, 39] on td "Frappuccino" at bounding box center [64, 36] width 63 height 20
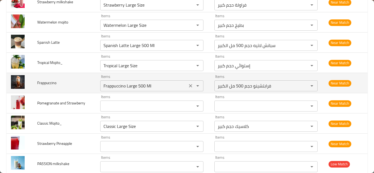
scroll to position [408, 0]
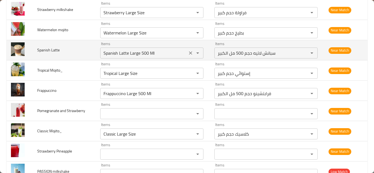
click at [170, 50] on Latte "Spanish Latte Large 500 Ml" at bounding box center [144, 53] width 84 height 8
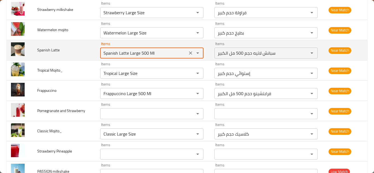
click at [167, 50] on Latte "Spanish Latte Large 500 Ml" at bounding box center [144, 53] width 84 height 8
type Latte "Spanish"
click at [189, 53] on icon "Clear" at bounding box center [190, 52] width 3 height 3
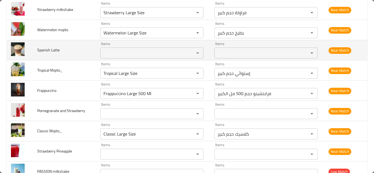
click at [39, 52] on span "Spanish Latte" at bounding box center [48, 50] width 22 height 7
click at [39, 51] on span "Spanish Latte" at bounding box center [48, 50] width 22 height 7
copy span "Spanish Latte"
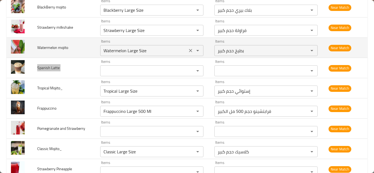
scroll to position [381, 0]
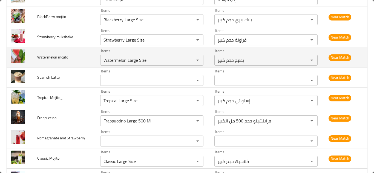
click at [83, 53] on td "Watermelon mojito" at bounding box center [64, 57] width 63 height 20
click at [156, 62] on mojito "Watermelon Large Size" at bounding box center [144, 60] width 84 height 8
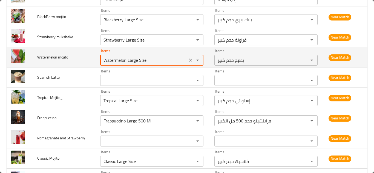
click at [156, 59] on mojito "Watermelon Large Size" at bounding box center [144, 60] width 84 height 8
type mojito "Watermelon"
click at [188, 60] on icon "Clear" at bounding box center [190, 60] width 5 height 5
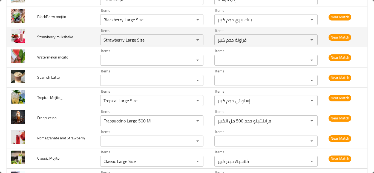
click at [81, 35] on td "Strawberry milkshake" at bounding box center [64, 37] width 63 height 20
click at [188, 40] on icon "Clear" at bounding box center [190, 39] width 5 height 5
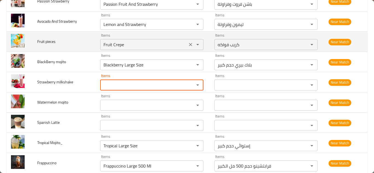
scroll to position [326, 0]
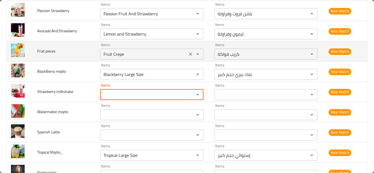
click at [127, 54] on pieces "Fruit Crepe" at bounding box center [144, 54] width 84 height 8
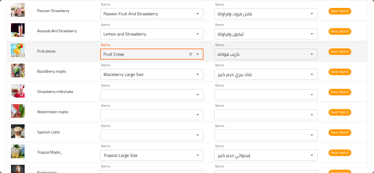
click at [134, 52] on pieces "Fruit Crepe" at bounding box center [144, 54] width 84 height 8
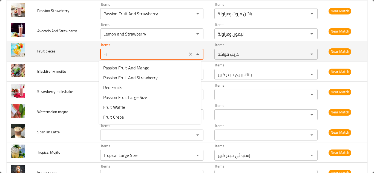
type pieces "F"
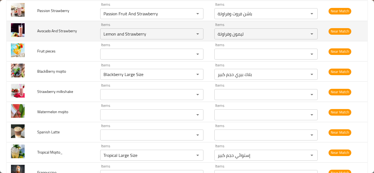
click at [82, 30] on td "Avocado And Strawberry" at bounding box center [64, 31] width 63 height 20
click at [117, 34] on Strawberry "Lemon and Strawberry" at bounding box center [144, 34] width 84 height 8
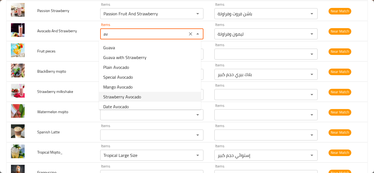
click at [132, 94] on span "Strawberry Avocado" at bounding box center [122, 97] width 38 height 7
type Strawberry "Strawberry Avocado"
type Strawberry-ar "افوكادو فراولة"
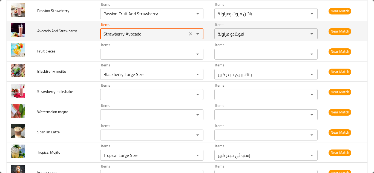
type Strawberry "Strawberry Avocado"
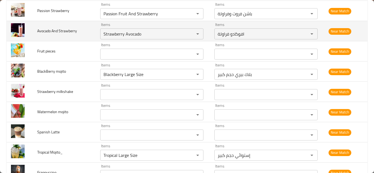
click at [87, 33] on td "Avocado And Strawberry" at bounding box center [64, 31] width 63 height 20
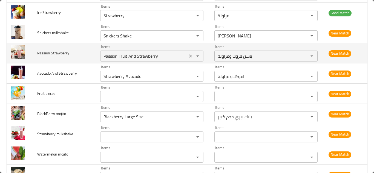
scroll to position [271, 0]
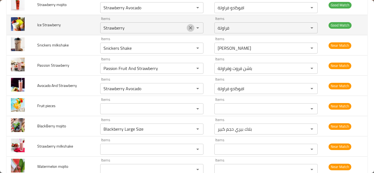
click at [189, 28] on icon "Clear" at bounding box center [190, 27] width 3 height 3
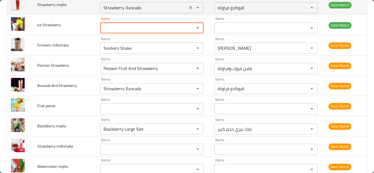
scroll to position [244, 0]
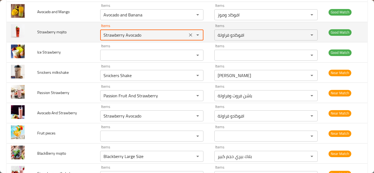
click at [145, 34] on mojito "Strawberry Avocado" at bounding box center [144, 35] width 84 height 8
click at [189, 36] on icon "Clear" at bounding box center [190, 34] width 3 height 3
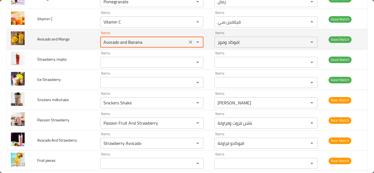
click at [135, 41] on Mango "Avocado and Banana" at bounding box center [144, 42] width 84 height 8
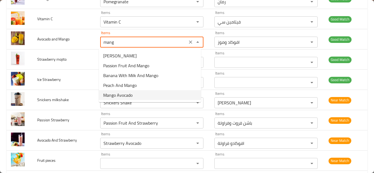
click at [136, 93] on Mango-option-4 "Mango Avocado" at bounding box center [150, 95] width 102 height 10
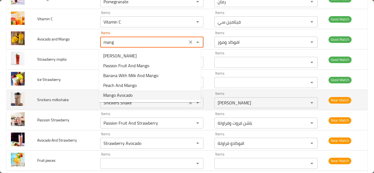
type Mango "Mango Avocado"
type Mango-ar "افوكادو منجا"
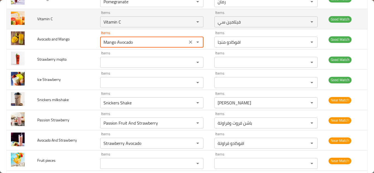
type Mango "Mango Avocado"
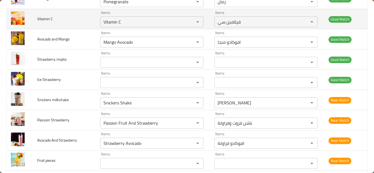
click at [93, 24] on td "Vitamin C" at bounding box center [64, 19] width 63 height 20
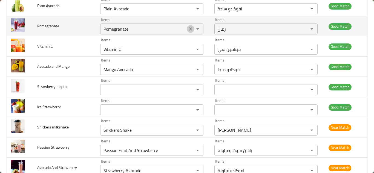
click at [187, 29] on button "Clear" at bounding box center [191, 29] width 8 height 8
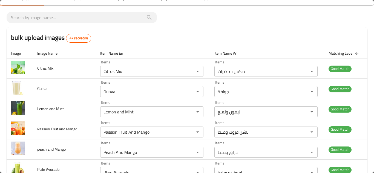
scroll to position [0, 0]
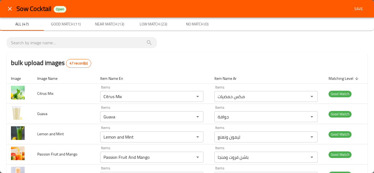
click at [352, 7] on span "Save" at bounding box center [358, 8] width 13 height 7
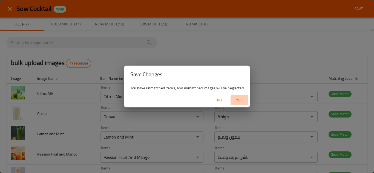
click at [241, 99] on span "Yes" at bounding box center [239, 100] width 13 height 7
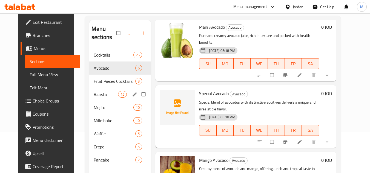
scroll to position [55, 0]
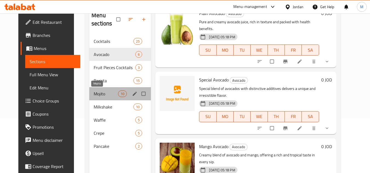
click at [94, 92] on span "Mojito" at bounding box center [106, 94] width 24 height 7
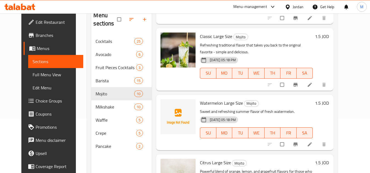
scroll to position [219, 0]
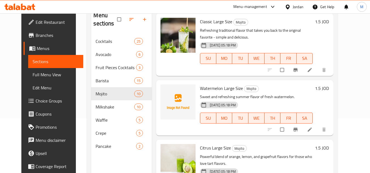
click at [204, 86] on span "Watermelon Large Size" at bounding box center [221, 88] width 43 height 8
copy span "Watermelon"
click at [165, 91] on icon "upload picture" at bounding box center [167, 92] width 5 height 4
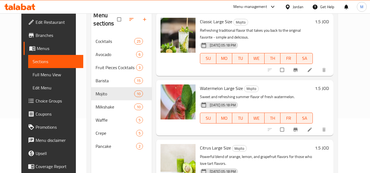
click at [337, 49] on div "Menu sections Cocktails 25 Avocado 6 Fruit Pieces Cocktails 3 Barista 15 Mojito…" at bounding box center [212, 93] width 251 height 182
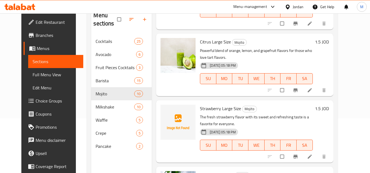
scroll to position [329, 0]
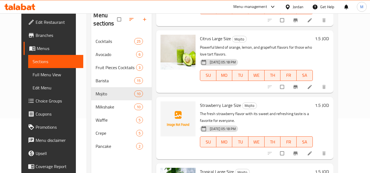
click at [200, 106] on span "Strawberry Large Size" at bounding box center [220, 105] width 41 height 8
copy span "Strawberry"
click at [165, 108] on icon "upload picture" at bounding box center [167, 109] width 5 height 4
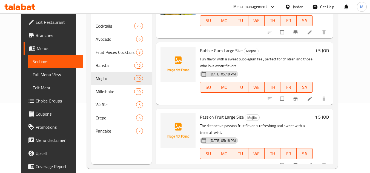
scroll to position [77, 0]
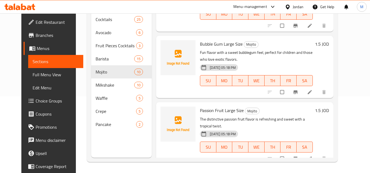
click at [202, 109] on span "Passion Fruit Large Size" at bounding box center [222, 111] width 44 height 8
copy span "Passion"
click at [165, 114] on icon "upload picture" at bounding box center [167, 114] width 5 height 5
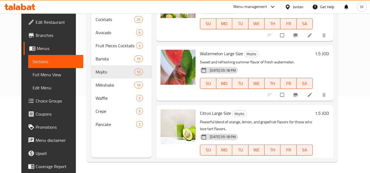
scroll to position [228, 0]
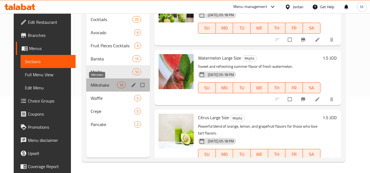
click at [96, 85] on span "Milkshake" at bounding box center [104, 85] width 26 height 7
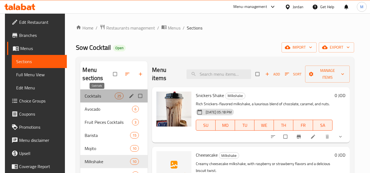
click at [95, 98] on span "Cocktails" at bounding box center [100, 96] width 30 height 7
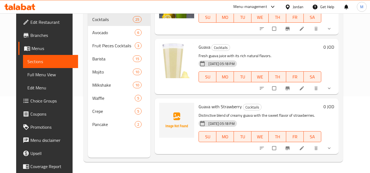
scroll to position [685, 0]
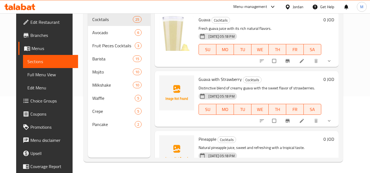
click at [199, 135] on span "Pineapple" at bounding box center [208, 139] width 18 height 8
copy h6 "Pineapple"
click at [354, 79] on div "Home / Restaurants management / Menus / Sections Sow Cocktail Open import expor…" at bounding box center [213, 55] width 281 height 237
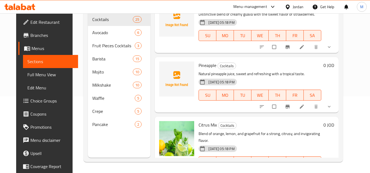
scroll to position [794, 0]
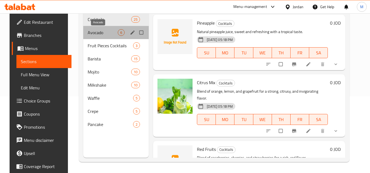
click at [101, 34] on span "Avocado" at bounding box center [103, 32] width 30 height 7
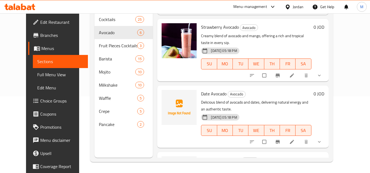
scroll to position [214, 0]
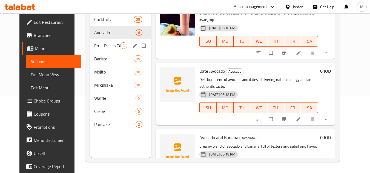
click at [94, 47] on span "Fruit Pieces Cocktails" at bounding box center [107, 45] width 26 height 7
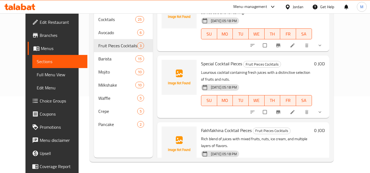
scroll to position [35, 0]
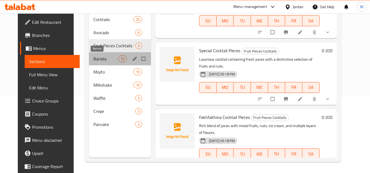
click at [93, 57] on span "Barista" at bounding box center [105, 59] width 25 height 7
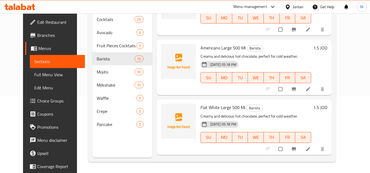
scroll to position [743, 0]
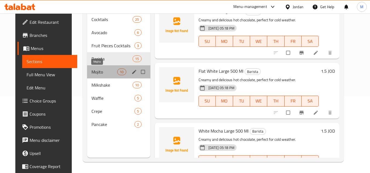
click at [95, 70] on span "Mojito" at bounding box center [104, 72] width 26 height 7
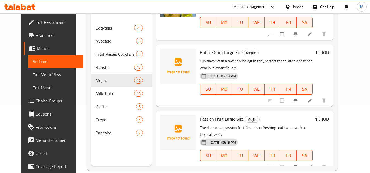
scroll to position [77, 0]
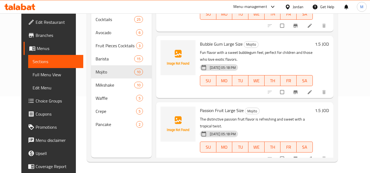
click at [201, 110] on span "Passion Fruit Large Size" at bounding box center [222, 111] width 44 height 8
copy span "Passion"
click at [163, 112] on span "upload picture" at bounding box center [168, 114] width 11 height 5
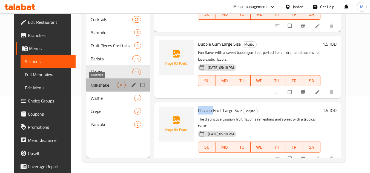
click at [99, 84] on span "Milkshake" at bounding box center [104, 85] width 26 height 7
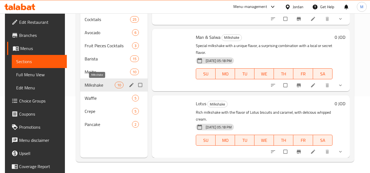
scroll to position [488, 0]
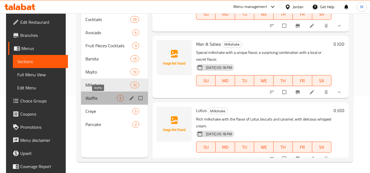
click at [96, 98] on span "Waffle" at bounding box center [100, 98] width 31 height 7
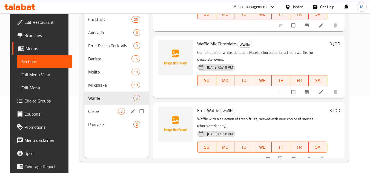
click at [88, 111] on span "Crepe" at bounding box center [103, 111] width 30 height 7
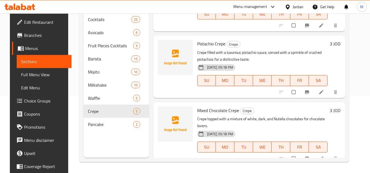
scroll to position [73, 0]
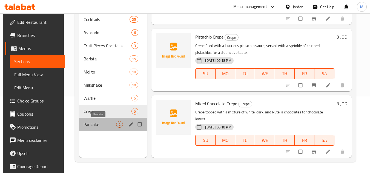
click at [87, 125] on span "Pancake" at bounding box center [100, 124] width 33 height 7
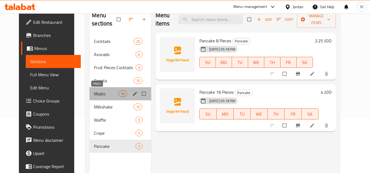
click at [95, 95] on span "Mojito" at bounding box center [106, 94] width 24 height 7
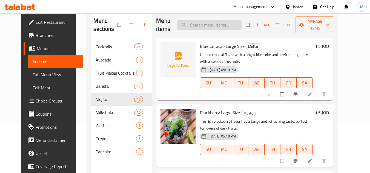
click at [214, 27] on input "search" at bounding box center [209, 25] width 65 height 10
paste input "Spanish Latte"
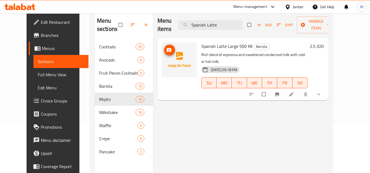
type input "Spanish Latte"
click at [167, 50] on icon "upload picture" at bounding box center [169, 50] width 5 height 4
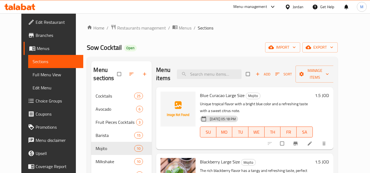
click at [42, 72] on span "Full Menu View" at bounding box center [56, 74] width 46 height 7
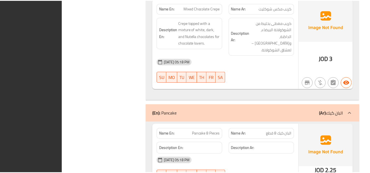
scroll to position [8742, 0]
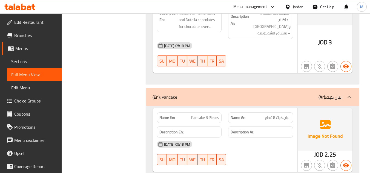
click at [24, 6] on icon at bounding box center [23, 7] width 5 height 7
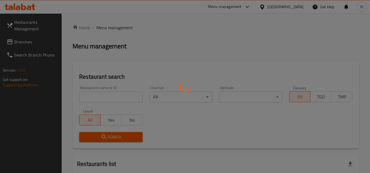
scroll to position [18, 0]
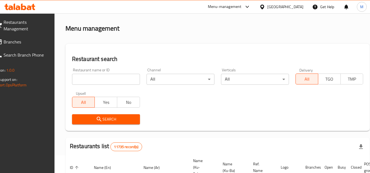
click at [131, 81] on input "search" at bounding box center [106, 79] width 68 height 11
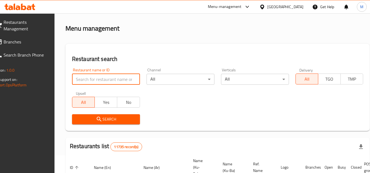
paste input "Cramello"
type input "Cramello"
click button "Search" at bounding box center [106, 119] width 68 height 10
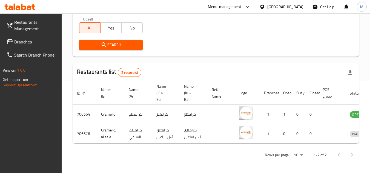
scroll to position [0, 35]
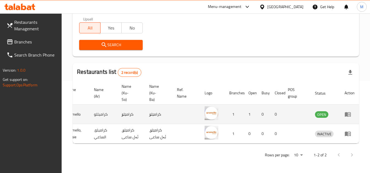
click at [349, 111] on icon "enhanced table" at bounding box center [348, 114] width 7 height 7
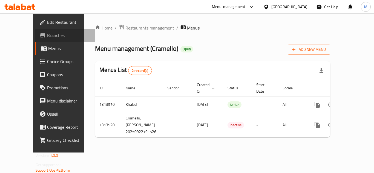
drag, startPoint x: 43, startPoint y: 38, endPoint x: 47, endPoint y: 30, distance: 8.7
click at [47, 37] on span "Branches" at bounding box center [69, 35] width 44 height 7
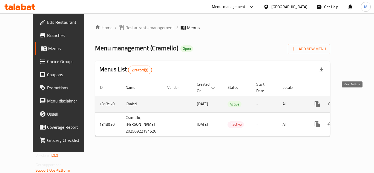
click at [354, 101] on icon "enhanced table" at bounding box center [357, 104] width 7 height 7
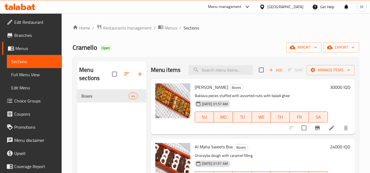
click at [28, 8] on icon at bounding box center [29, 7] width 5 height 5
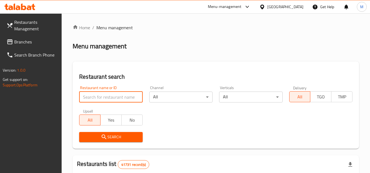
click at [134, 98] on input "search" at bounding box center [110, 97] width 63 height 11
paste input "Milanzo"
type input "Milanzo"
click button "Search" at bounding box center [110, 137] width 63 height 10
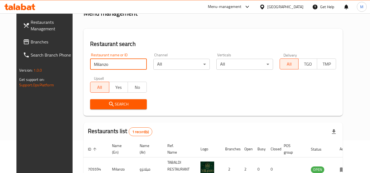
scroll to position [66, 0]
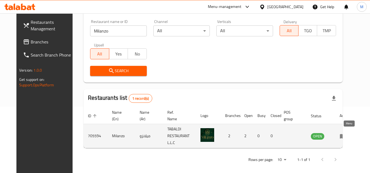
click at [346, 134] on icon "enhanced table" at bounding box center [343, 136] width 7 height 7
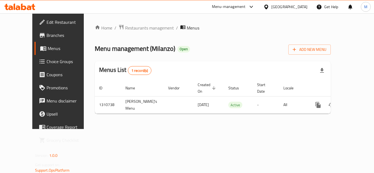
click at [47, 34] on span "Branches" at bounding box center [69, 35] width 44 height 7
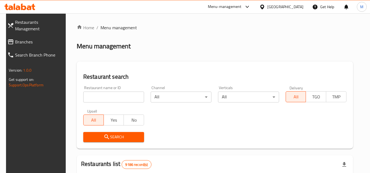
click at [16, 7] on icon at bounding box center [19, 7] width 31 height 7
click at [116, 92] on input "search" at bounding box center [113, 97] width 61 height 11
paste input "652486"
type input "652486"
click button "Search" at bounding box center [113, 137] width 61 height 10
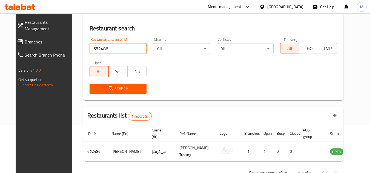
scroll to position [66, 0]
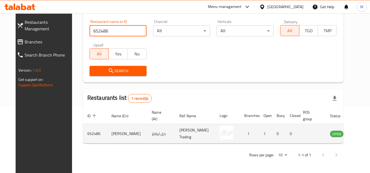
click at [359, 135] on icon "enhanced table" at bounding box center [362, 134] width 6 height 5
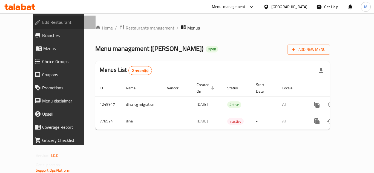
click at [47, 25] on span "Edit Restaurant" at bounding box center [66, 22] width 49 height 7
